Goal: Information Seeking & Learning: Learn about a topic

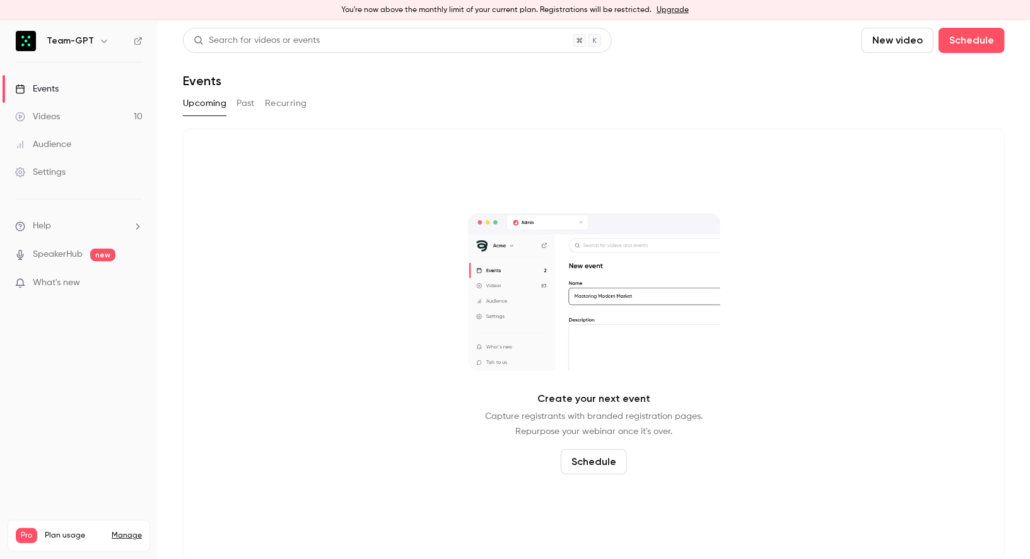
click at [245, 103] on button "Past" at bounding box center [245, 103] width 18 height 20
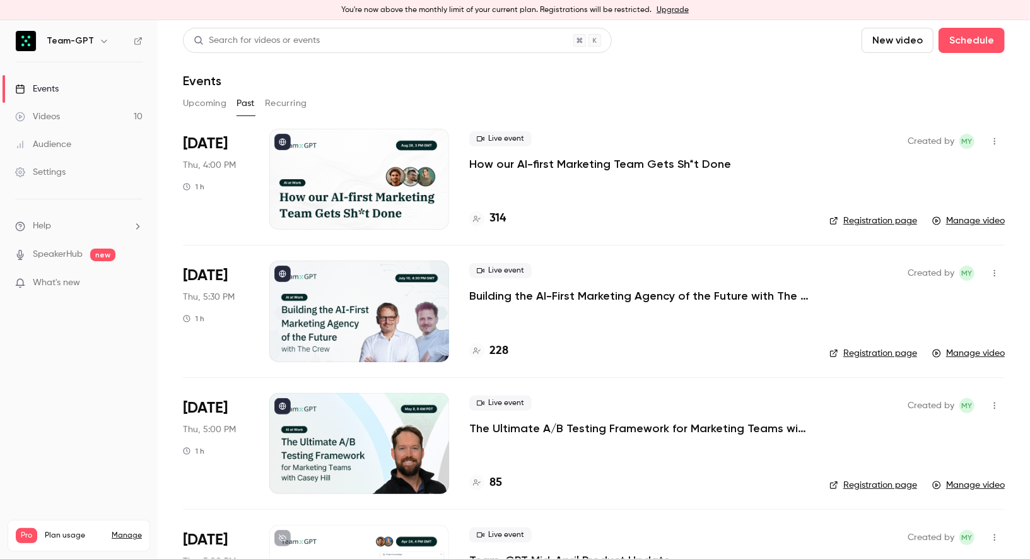
click at [507, 165] on p "How our AI-first Marketing Team Gets Sh*t Done" at bounding box center [600, 163] width 262 height 15
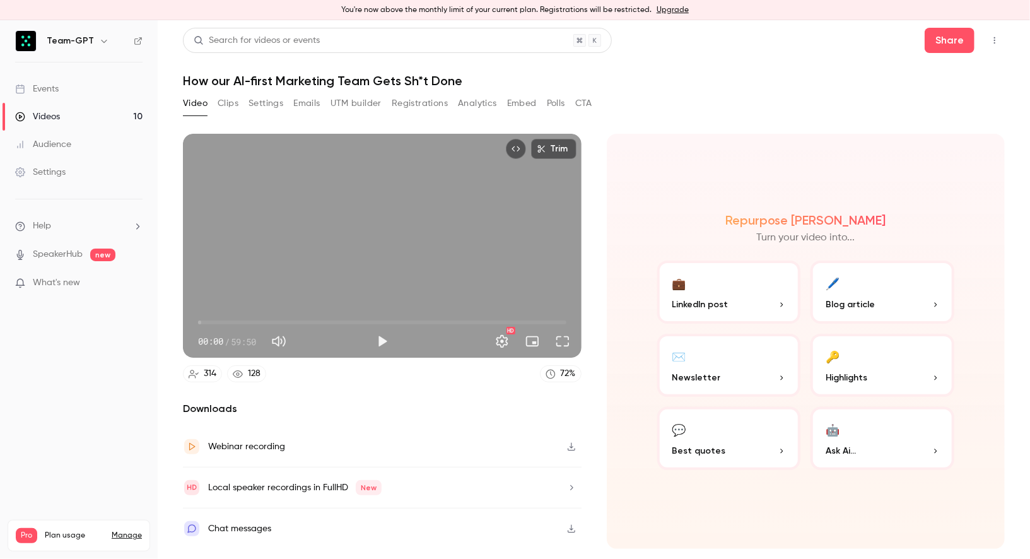
click at [425, 103] on button "Registrations" at bounding box center [420, 103] width 56 height 20
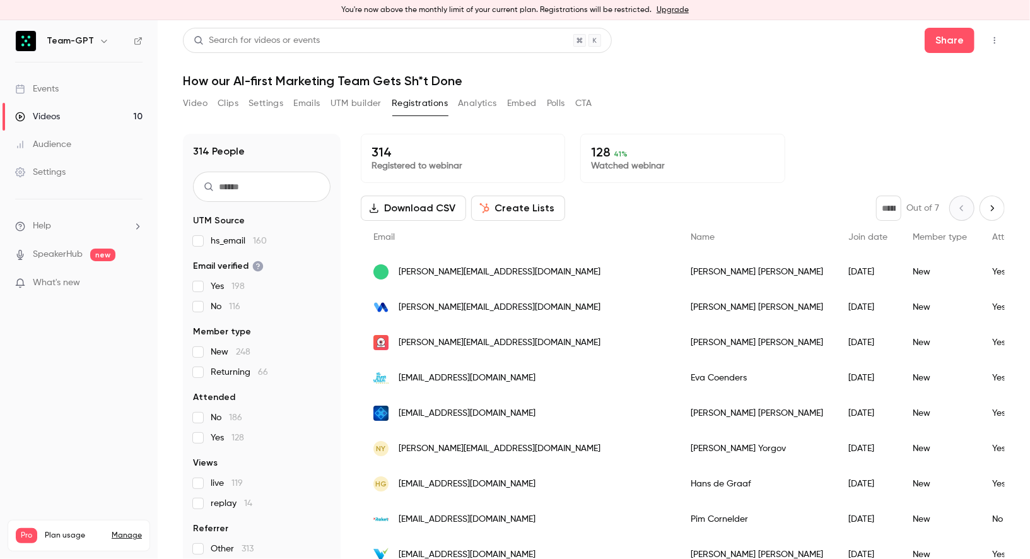
click at [288, 170] on div "314 People UTM Source hs_email 160 Email verified Yes 198 No 116 Member type Ne…" at bounding box center [262, 350] width 158 height 433
click at [277, 185] on input "text" at bounding box center [261, 186] width 137 height 30
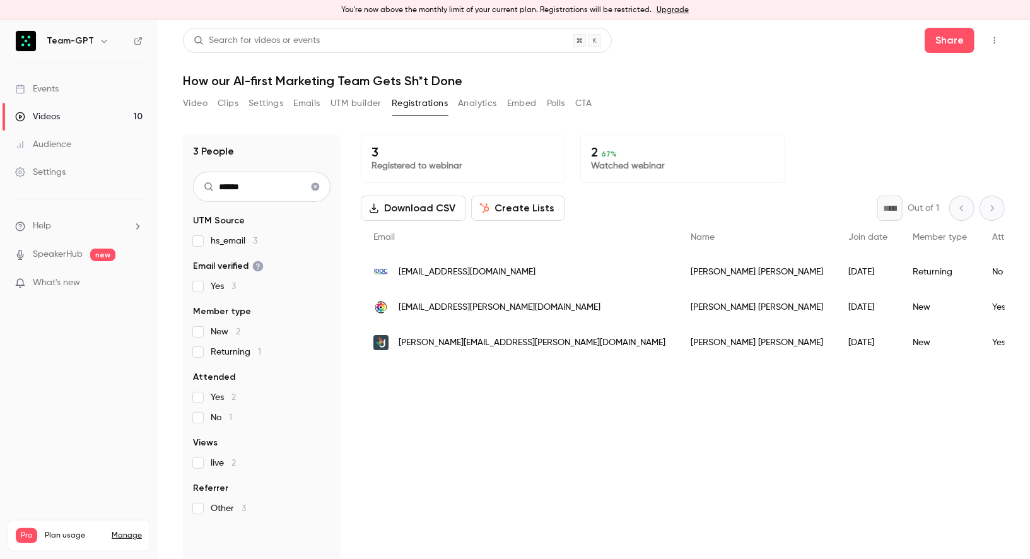
type input "******"
click at [315, 189] on icon "Clear search" at bounding box center [315, 187] width 8 height 8
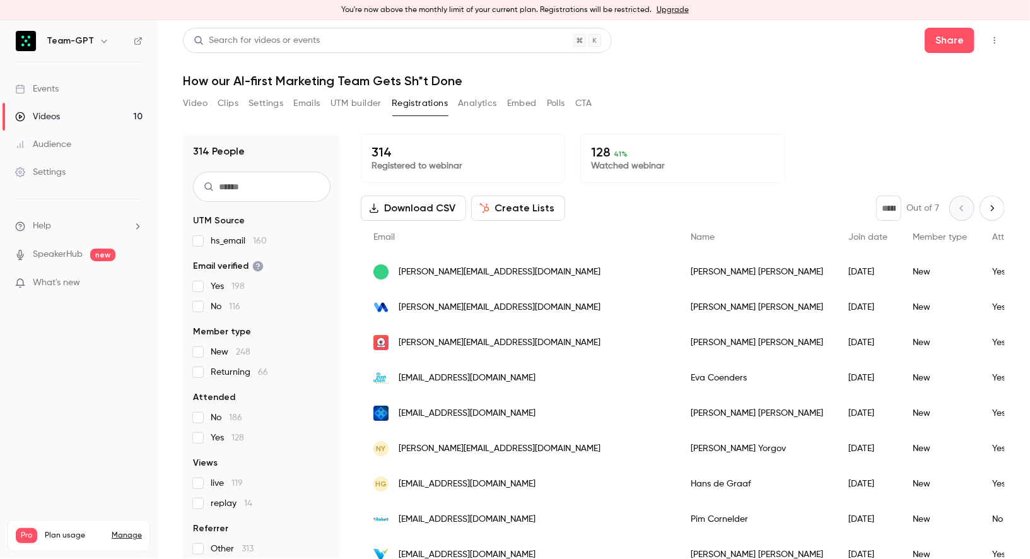
click at [269, 190] on input "text" at bounding box center [261, 186] width 137 height 30
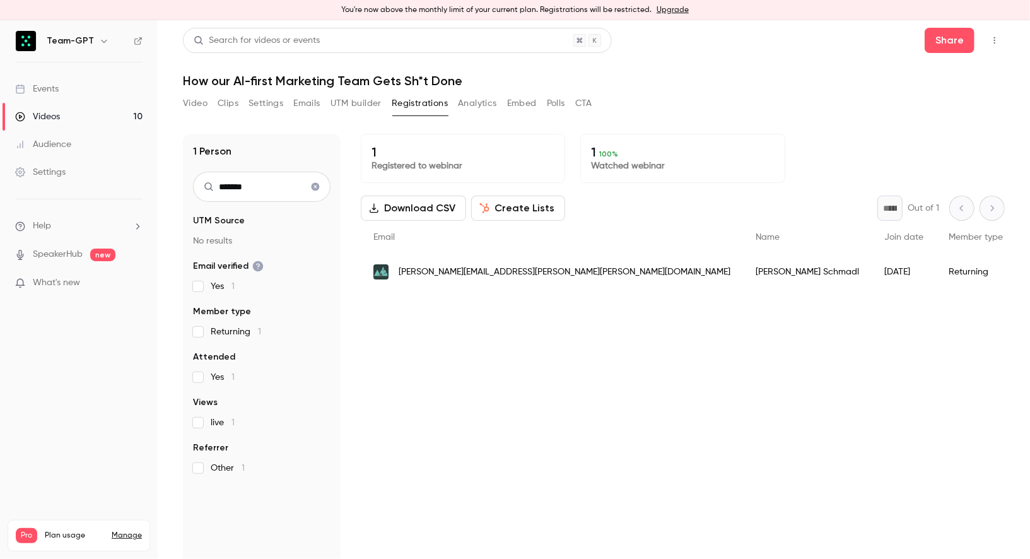
type input "*******"
click at [314, 188] on icon "Clear search" at bounding box center [315, 187] width 8 height 8
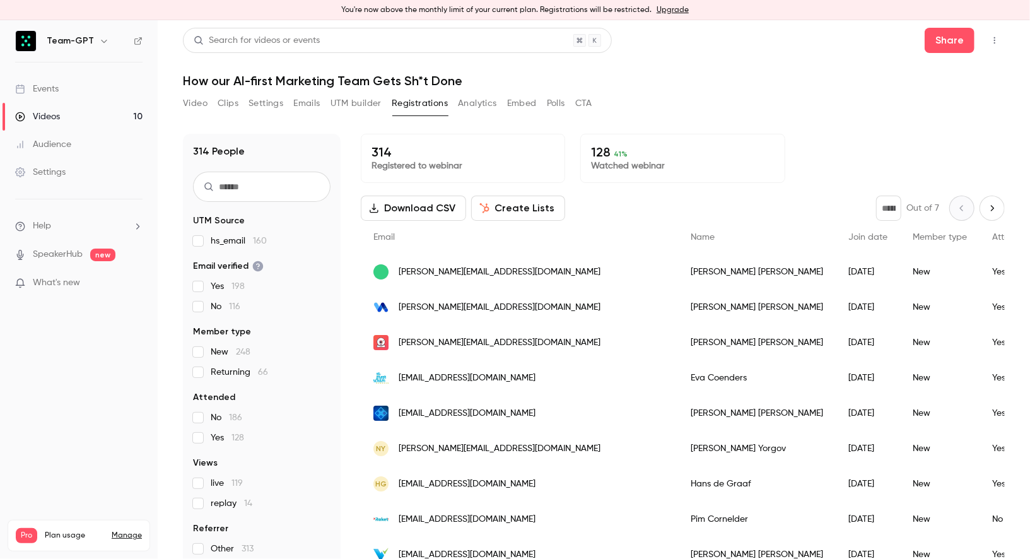
click at [314, 188] on input "text" at bounding box center [261, 186] width 137 height 30
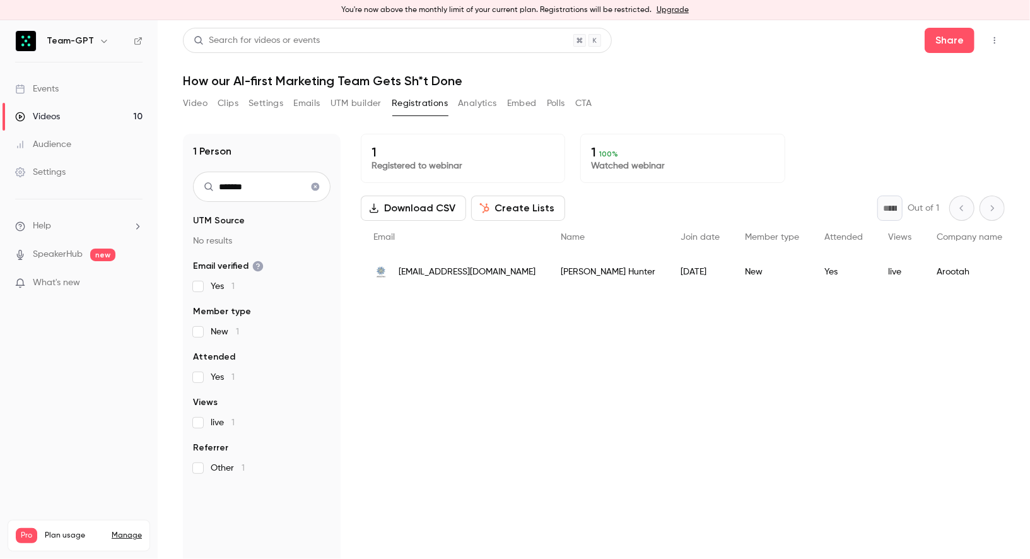
type input "*******"
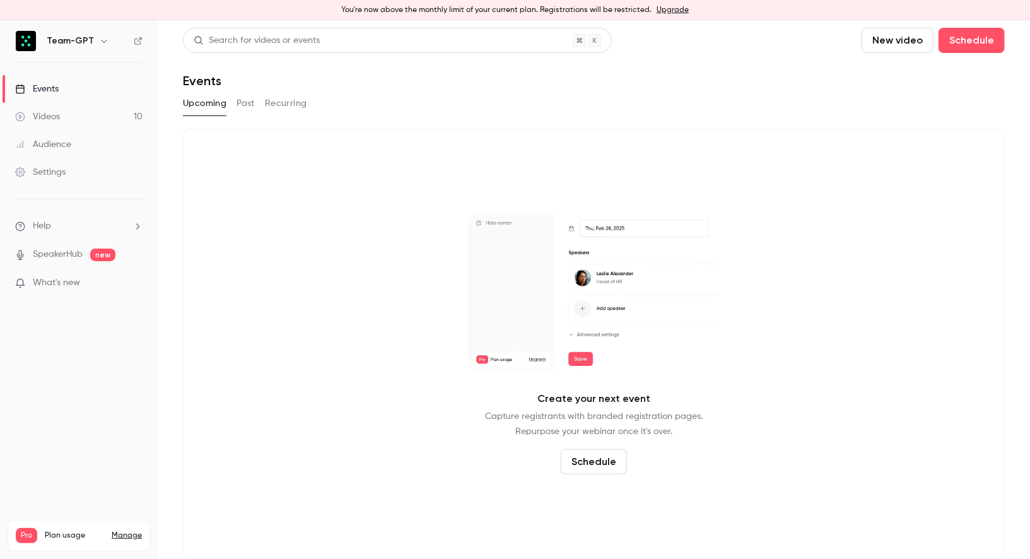
click at [250, 105] on button "Past" at bounding box center [245, 103] width 18 height 20
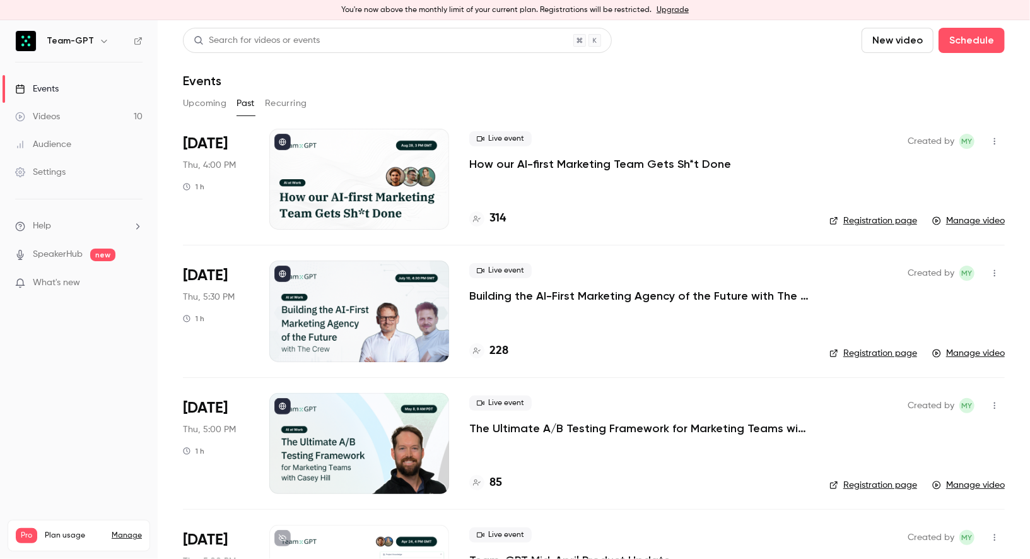
click at [358, 182] on div at bounding box center [359, 179] width 180 height 101
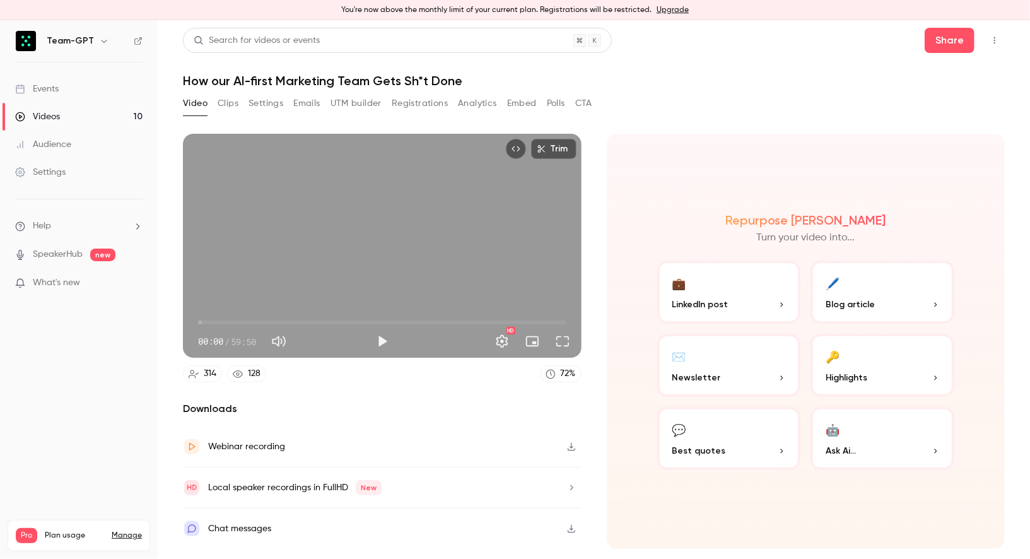
click at [429, 111] on button "Registrations" at bounding box center [420, 103] width 56 height 20
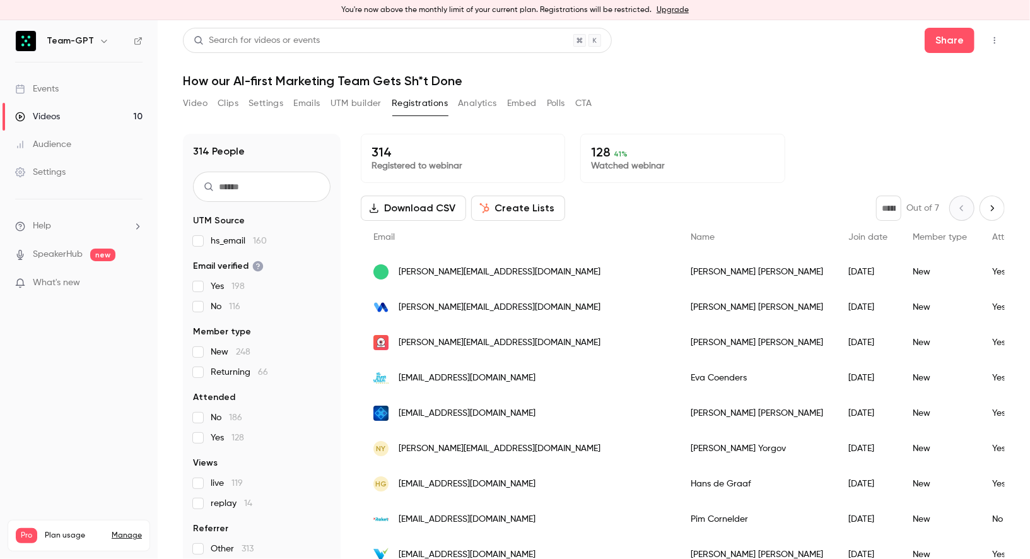
click at [241, 180] on input "text" at bounding box center [261, 186] width 137 height 30
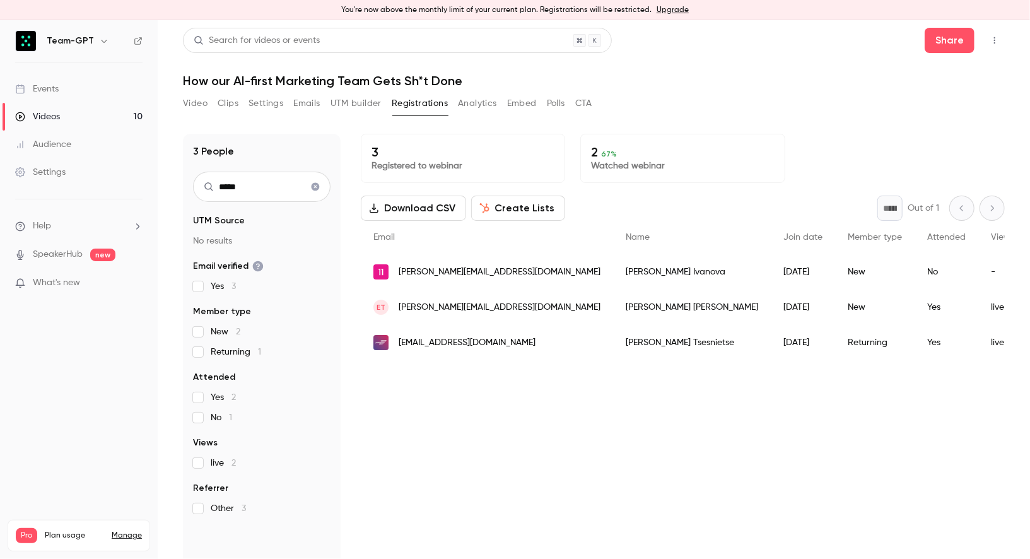
drag, startPoint x: 273, startPoint y: 188, endPoint x: 0, endPoint y: 188, distance: 273.0
click at [0, 188] on div "Team-GPT Events Videos 10 Audience Settings Help SpeakerHub new What's new Pro …" at bounding box center [515, 289] width 1030 height 538
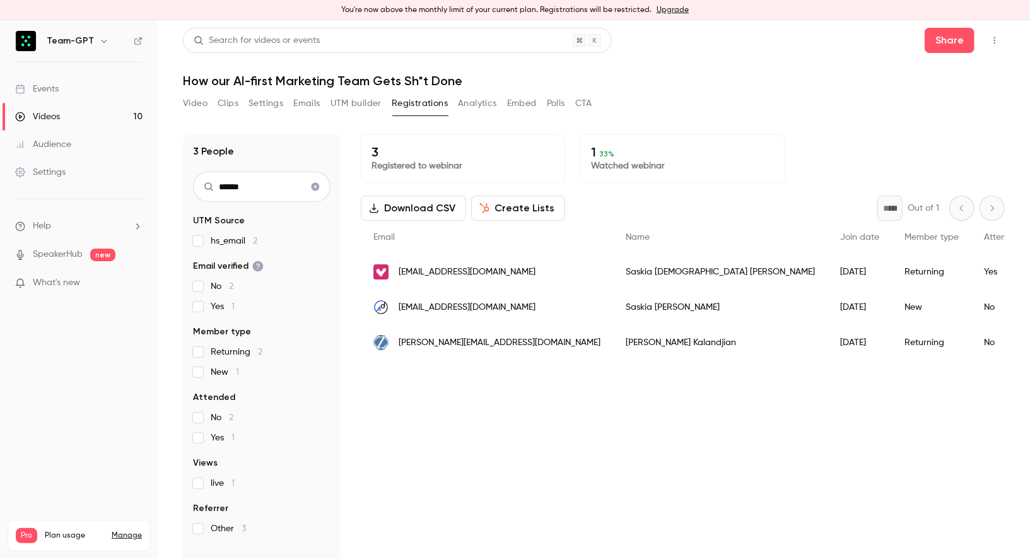
click at [179, 359] on main "Search for videos or events Share How our AI-first Marketing Team Gets Sh*t Don…" at bounding box center [594, 289] width 872 height 538
drag, startPoint x: 279, startPoint y: 194, endPoint x: 71, endPoint y: 139, distance: 215.0
click at [71, 139] on div "Team-GPT Events Videos 10 Audience Settings Help SpeakerHub new What's new Pro …" at bounding box center [515, 289] width 1030 height 538
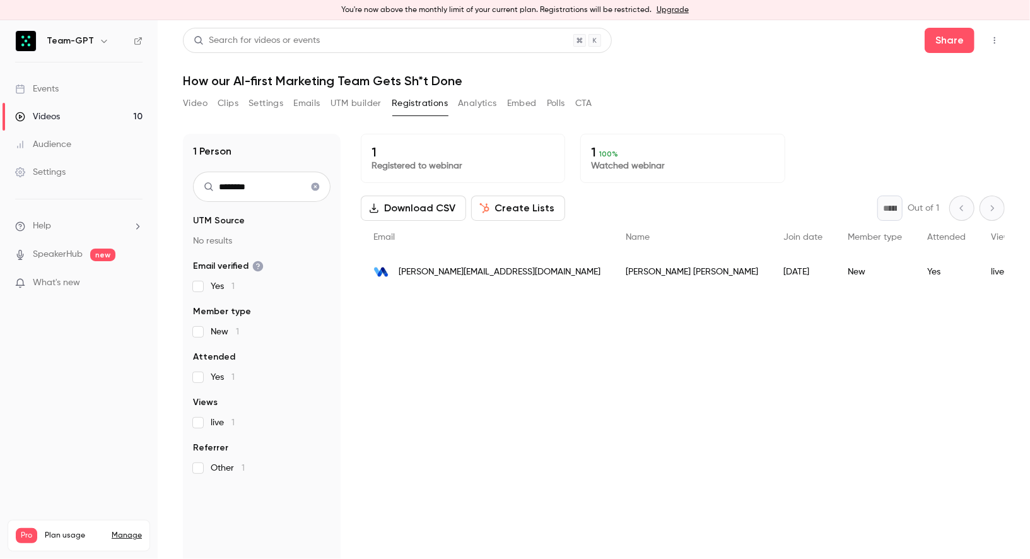
drag, startPoint x: 279, startPoint y: 185, endPoint x: 155, endPoint y: 156, distance: 127.5
click at [263, 185] on input "********" at bounding box center [261, 186] width 137 height 30
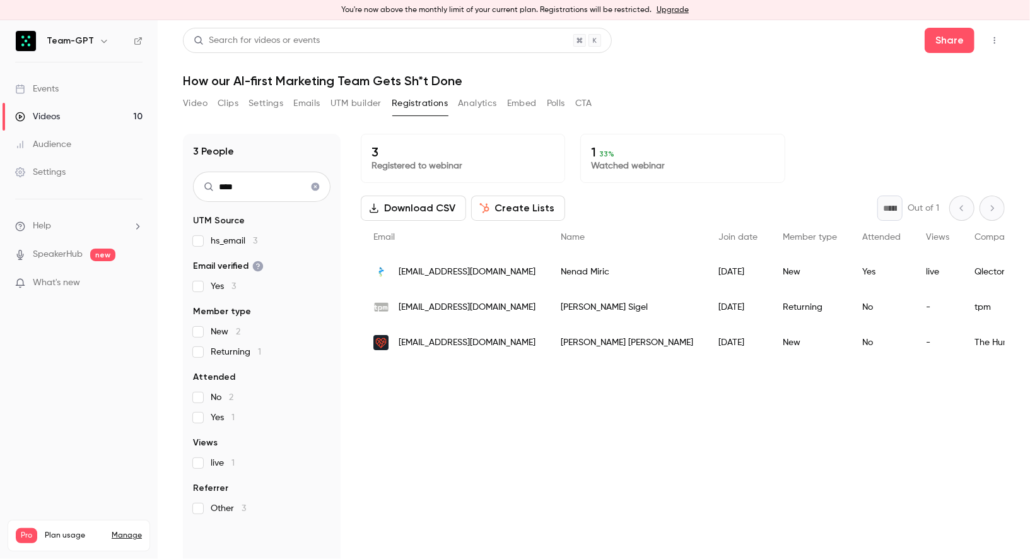
drag, startPoint x: 280, startPoint y: 196, endPoint x: 94, endPoint y: 165, distance: 188.5
click at [94, 165] on div "Team-GPT Events Videos 10 Audience Settings Help SpeakerHub new What's new Pro …" at bounding box center [515, 289] width 1030 height 538
type input "*"
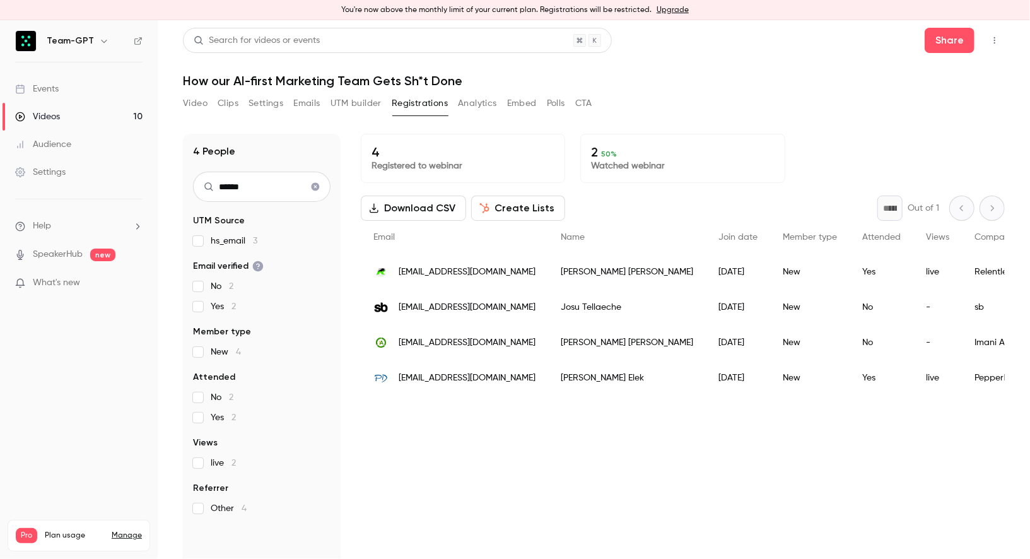
drag, startPoint x: 256, startPoint y: 187, endPoint x: 164, endPoint y: 125, distance: 111.2
click at [171, 132] on main "Search for videos or events Share How our AI-first Marketing Team Gets Sh*t Don…" at bounding box center [594, 289] width 872 height 538
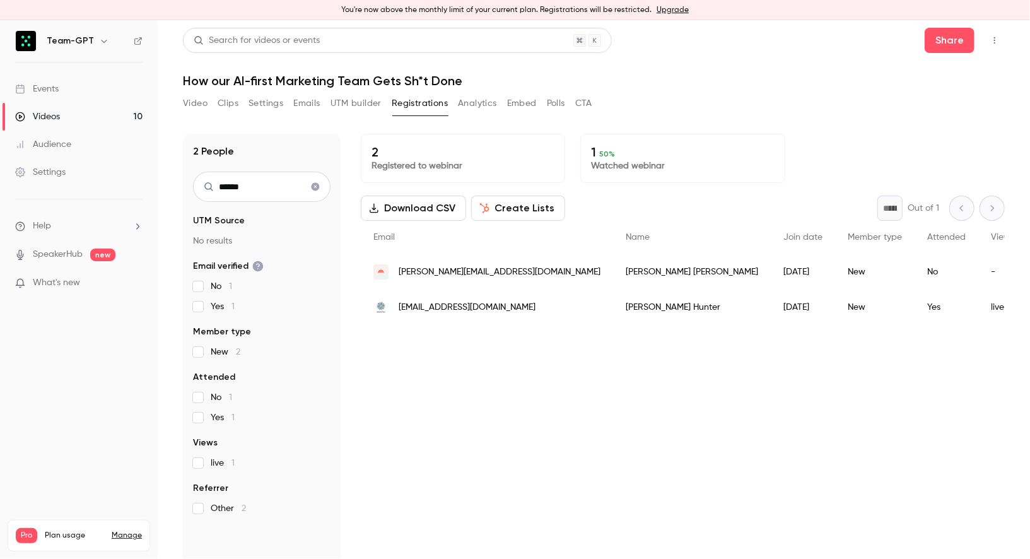
drag, startPoint x: 261, startPoint y: 183, endPoint x: 154, endPoint y: 168, distance: 107.7
click at [154, 168] on div "Team-GPT Events Videos 10 Audience Settings Help SpeakerHub new What's new Pro …" at bounding box center [515, 289] width 1030 height 538
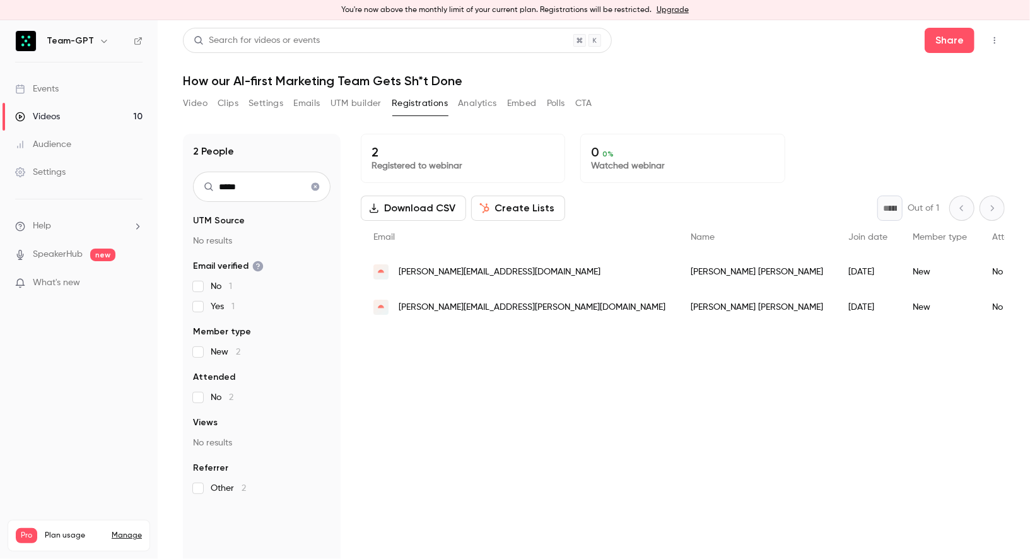
type input "*****"
